Goal: Task Accomplishment & Management: Use online tool/utility

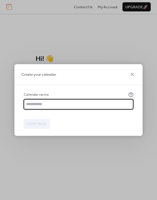
click at [54, 106] on input "text" at bounding box center [79, 104] width 110 height 10
type input "******"
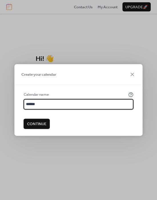
click at [44, 124] on span "Continue" at bounding box center [36, 124] width 19 height 6
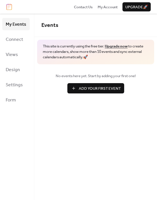
click at [91, 87] on span "Add Your First Event" at bounding box center [100, 89] width 42 height 6
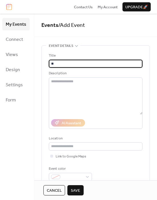
type input "**"
click at [76, 195] on div "Cancel Save" at bounding box center [95, 190] width 123 height 20
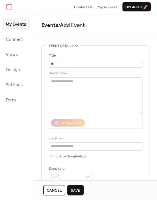
click at [74, 191] on span "Save" at bounding box center [75, 191] width 9 height 6
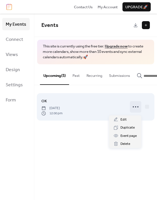
click at [138, 107] on icon at bounding box center [135, 106] width 9 height 9
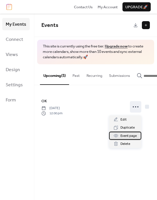
click at [131, 136] on span "Event page" at bounding box center [129, 136] width 16 height 6
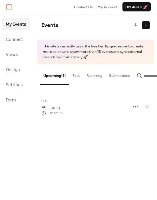
click at [147, 24] on button at bounding box center [146, 25] width 8 height 8
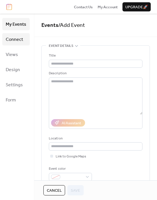
click at [12, 37] on span "Connect" at bounding box center [14, 39] width 17 height 9
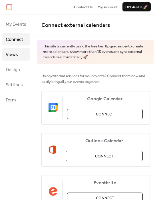
click at [14, 53] on span "Views" at bounding box center [12, 54] width 12 height 9
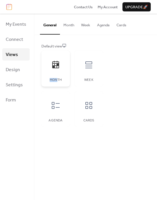
drag, startPoint x: 48, startPoint y: 69, endPoint x: 57, endPoint y: 76, distance: 11.4
click at [57, 76] on div "Month" at bounding box center [55, 69] width 29 height 36
click at [64, 64] on div at bounding box center [55, 64] width 17 height 17
drag, startPoint x: 64, startPoint y: 64, endPoint x: 56, endPoint y: 63, distance: 7.7
click at [56, 63] on icon at bounding box center [55, 64] width 7 height 7
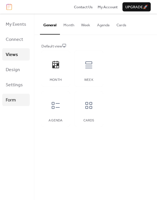
click at [20, 97] on link "Form" at bounding box center [15, 100] width 27 height 12
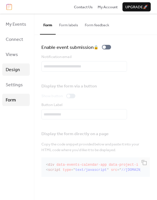
click at [19, 69] on span "Design" at bounding box center [13, 69] width 14 height 9
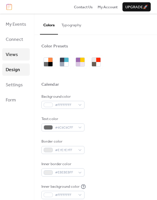
click at [26, 50] on link "Views" at bounding box center [15, 54] width 27 height 12
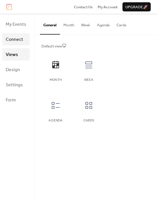
click at [25, 44] on link "Connect" at bounding box center [15, 39] width 27 height 12
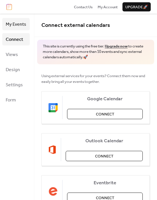
click at [22, 26] on span "My Events" at bounding box center [16, 24] width 21 height 9
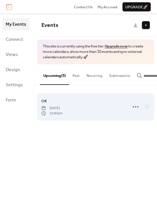
click at [108, 113] on div "OK [DATE] 12:00 pm" at bounding box center [82, 107] width 83 height 18
click at [145, 107] on div at bounding box center [147, 107] width 4 height 4
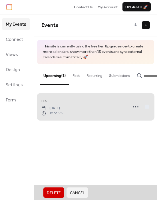
click at [66, 109] on div "OK [DATE] 12:00 pm" at bounding box center [95, 107] width 109 height 32
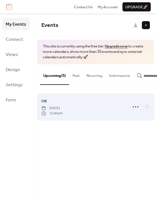
drag, startPoint x: 66, startPoint y: 109, endPoint x: 141, endPoint y: 116, distance: 75.1
click at [141, 116] on div "OK [DATE] 12:00 pm" at bounding box center [95, 107] width 109 height 32
click at [114, 108] on div "OK [DATE] 12:00 pm" at bounding box center [82, 107] width 83 height 18
drag, startPoint x: 114, startPoint y: 108, endPoint x: 101, endPoint y: 109, distance: 13.2
drag, startPoint x: 101, startPoint y: 109, endPoint x: 95, endPoint y: 98, distance: 12.3
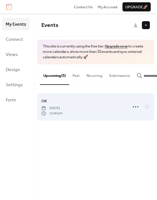
click at [95, 98] on div "OK [DATE] 12:00 pm" at bounding box center [95, 107] width 109 height 32
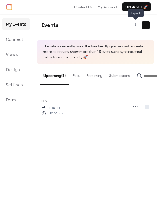
click at [136, 25] on link at bounding box center [136, 25] width 8 height 8
